Goal: Task Accomplishment & Management: Use online tool/utility

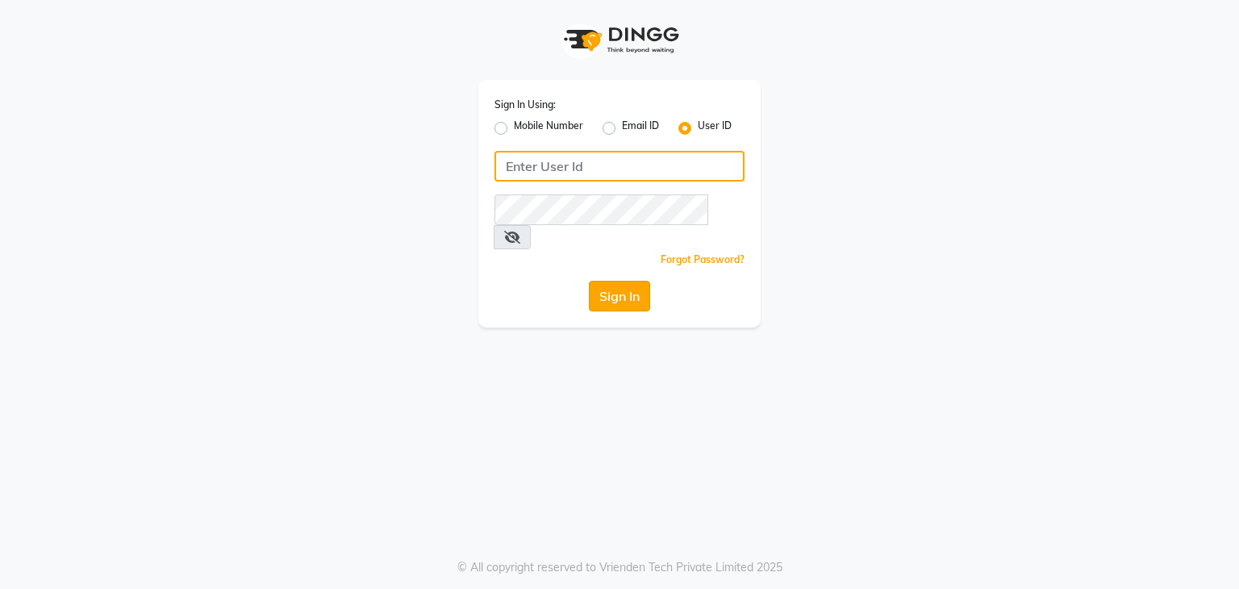
type input "e3591-01"
click at [626, 282] on button "Sign In" at bounding box center [619, 296] width 61 height 31
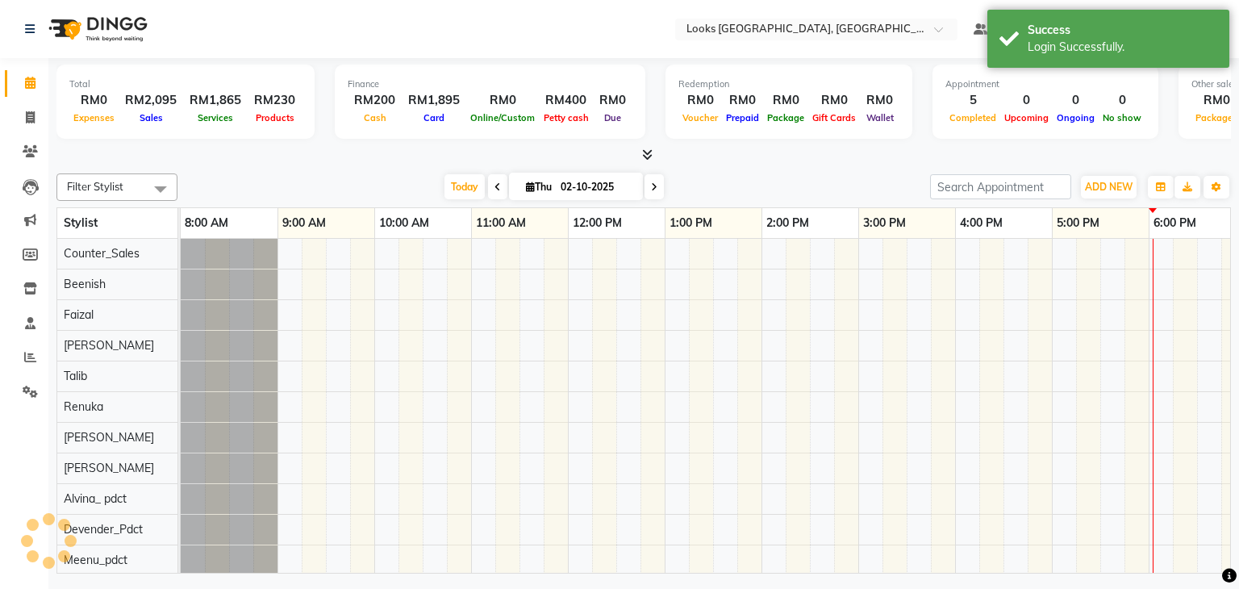
select select "en"
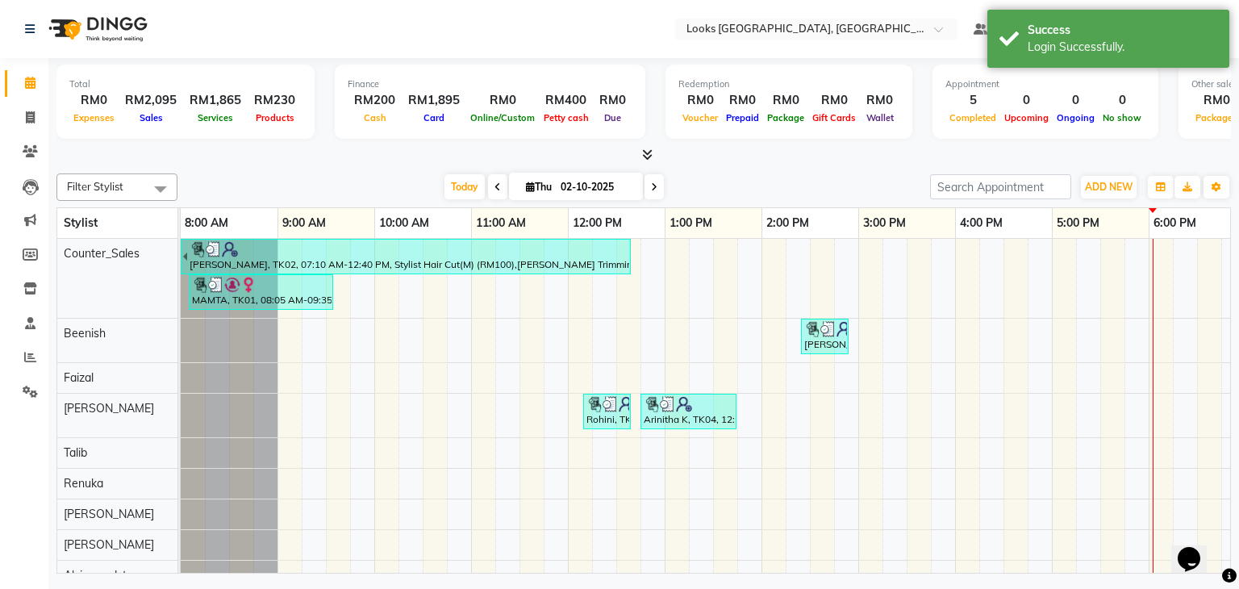
click at [458, 170] on div "Filter Stylist Select All Counter_Sales Beenish [PERSON_NAME] Talib Renuka [PER…" at bounding box center [643, 370] width 1175 height 407
click at [445, 190] on span "Today" at bounding box center [465, 186] width 40 height 25
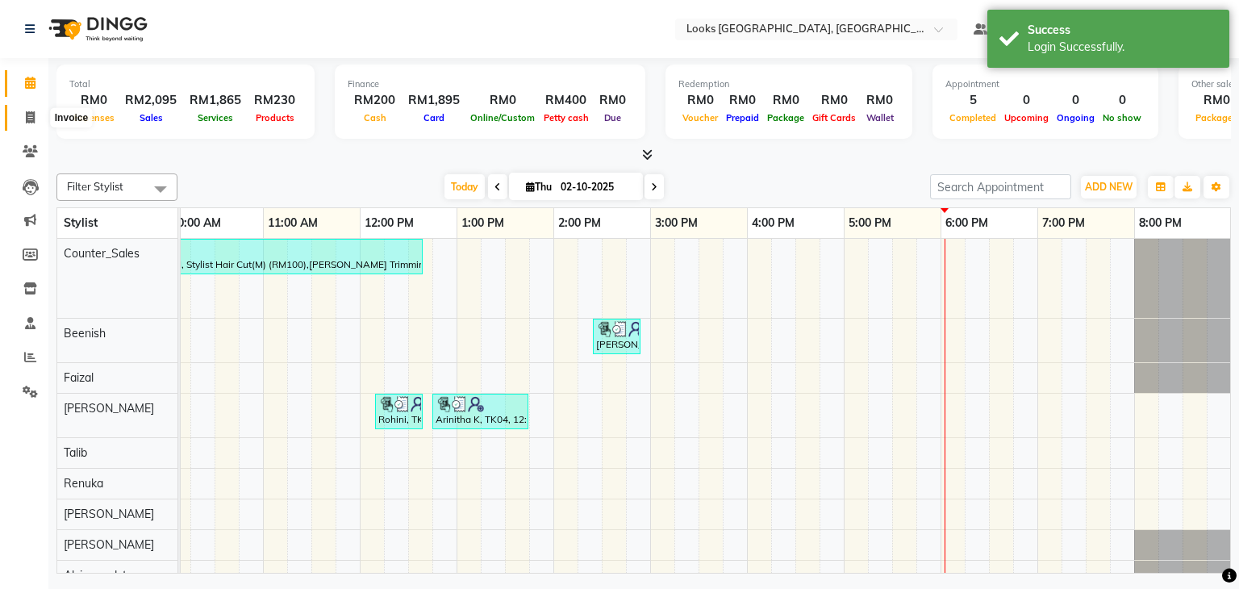
click at [32, 119] on icon at bounding box center [30, 117] width 9 height 12
select select "service"
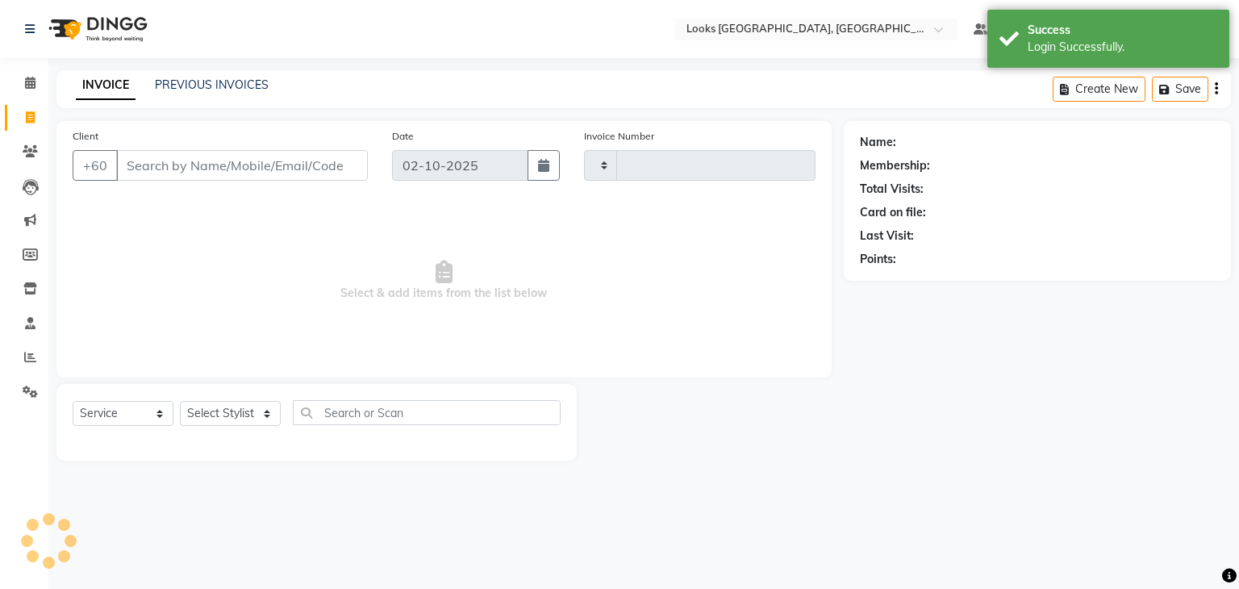
type input "1603"
select select "8109"
click at [186, 77] on div "PREVIOUS INVOICES" at bounding box center [212, 85] width 114 height 17
click at [194, 83] on link "PREVIOUS INVOICES" at bounding box center [212, 84] width 114 height 15
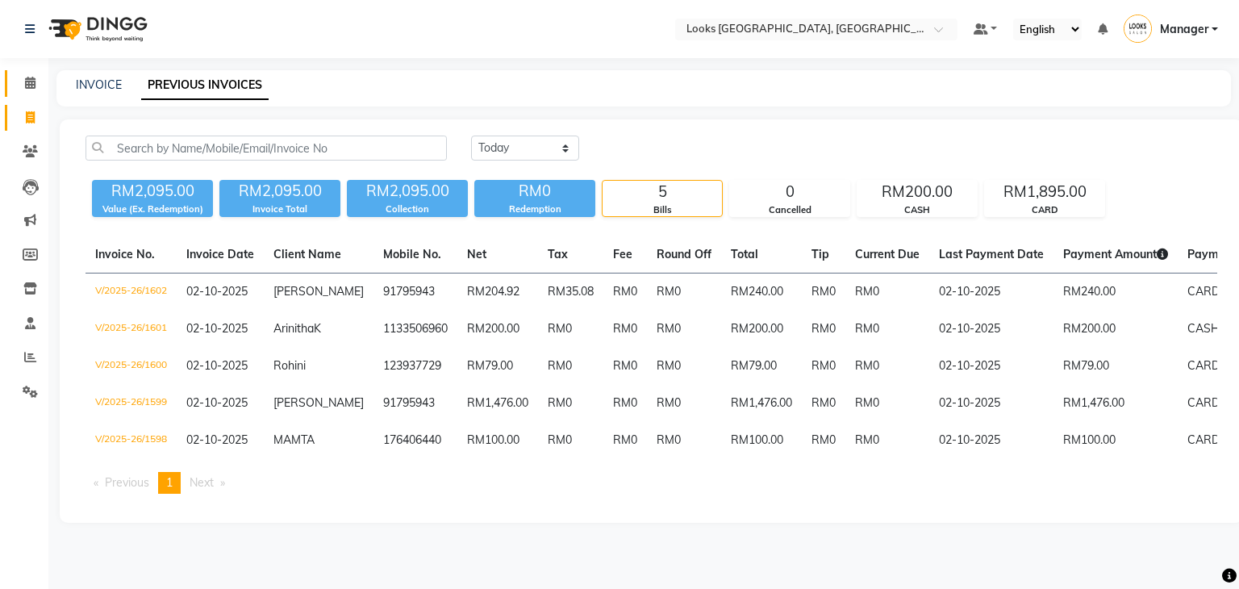
click at [36, 71] on link "Calendar" at bounding box center [24, 83] width 39 height 27
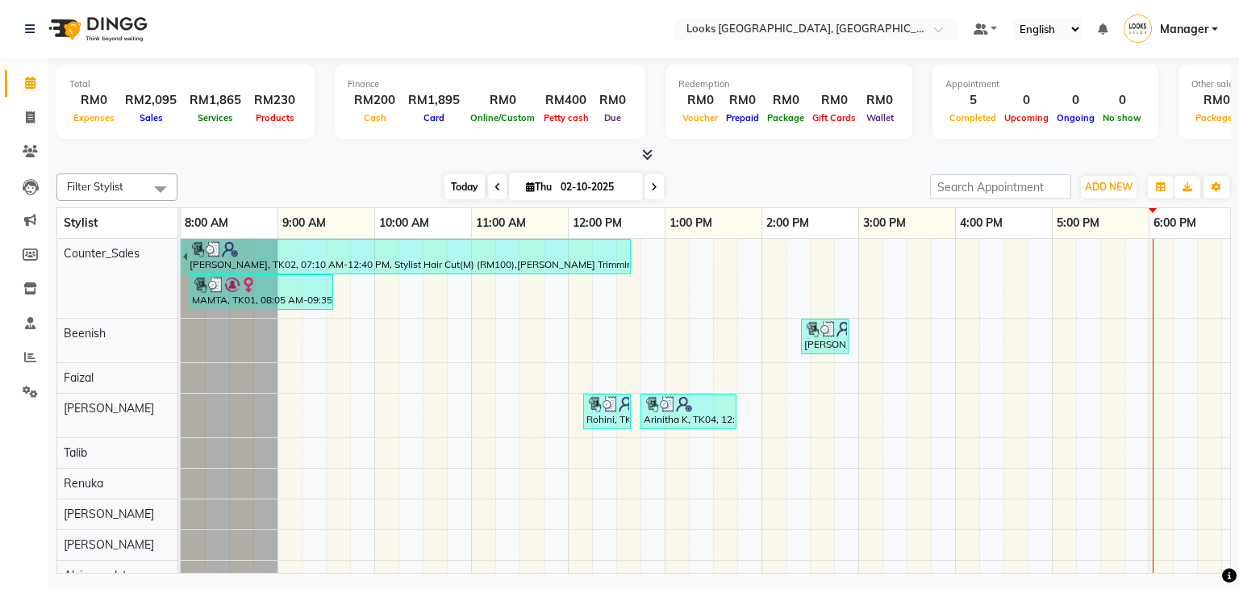
click at [462, 185] on span "Today" at bounding box center [465, 186] width 40 height 25
